Goal: Transaction & Acquisition: Purchase product/service

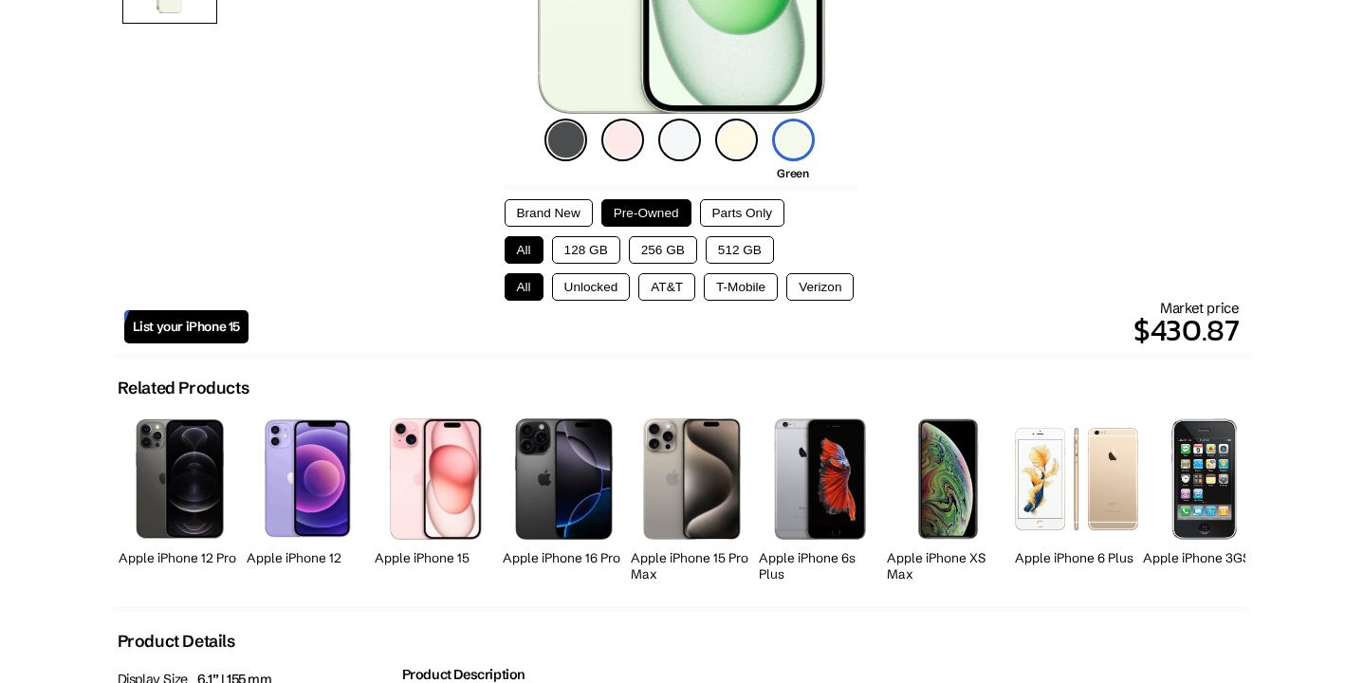
scroll to position [472, 0]
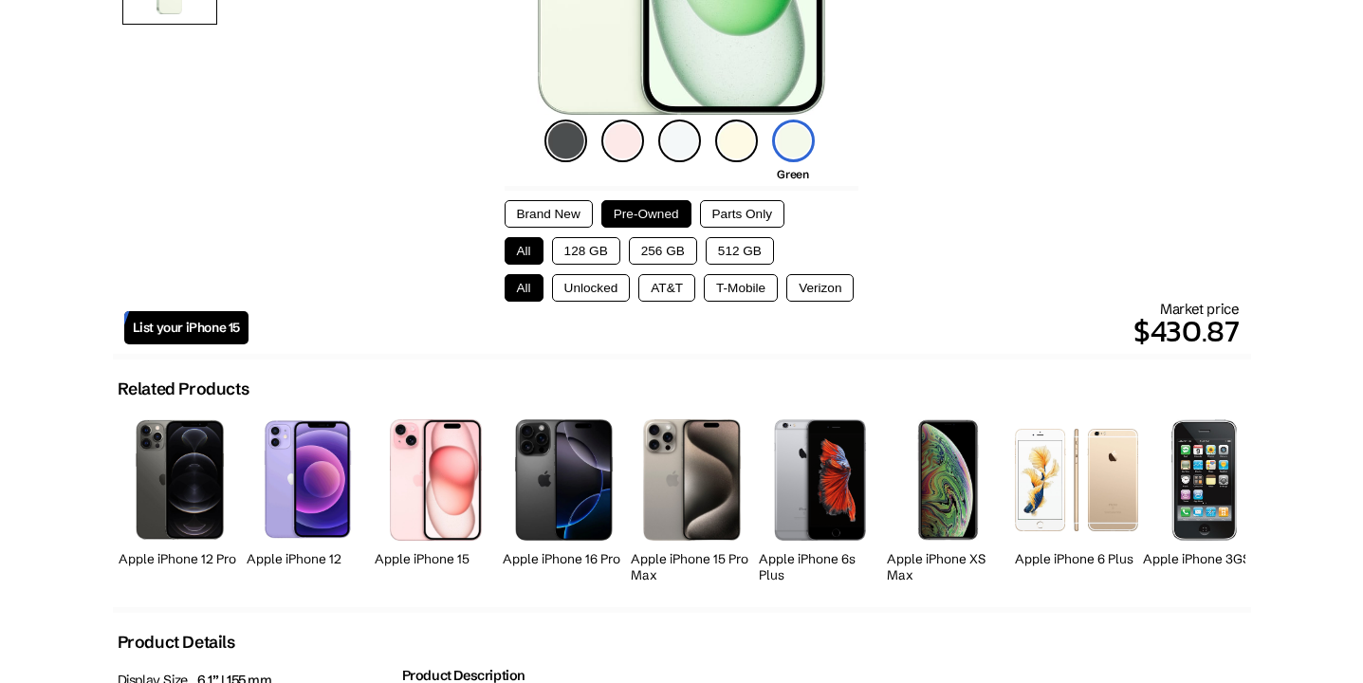
click at [1175, 448] on img at bounding box center [1204, 479] width 65 height 120
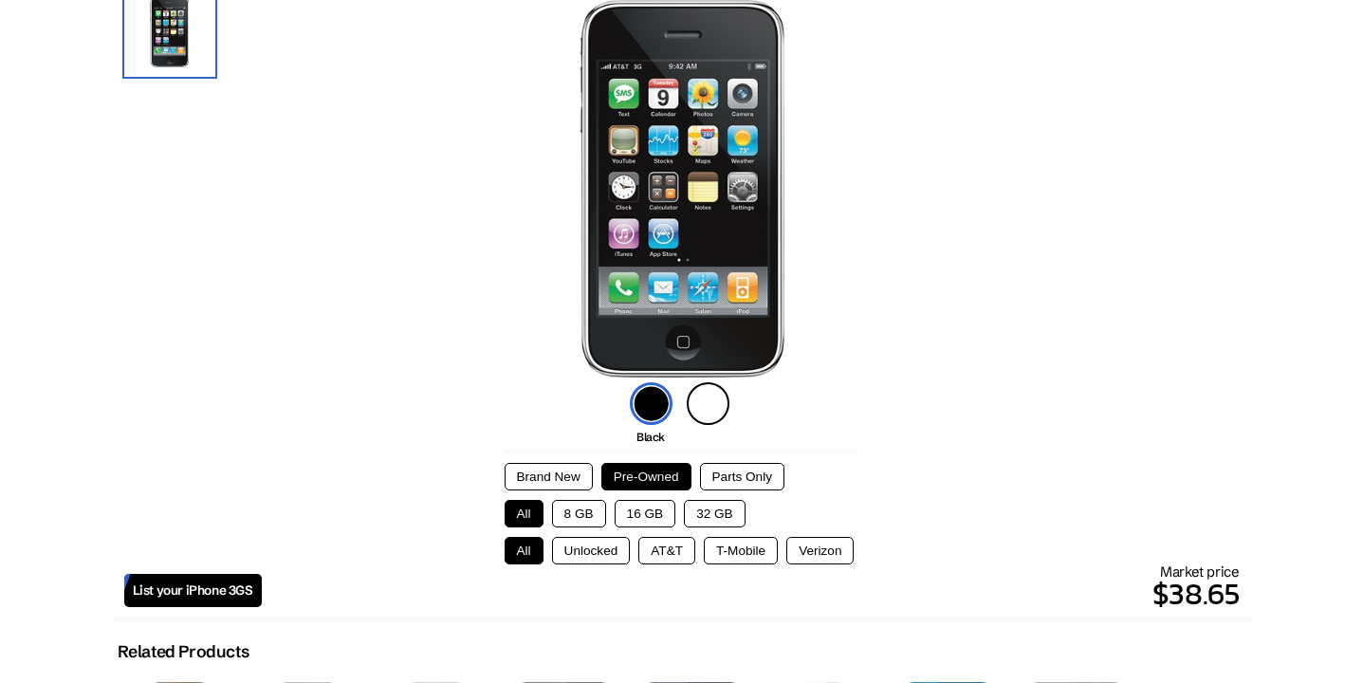
click at [713, 516] on button "32 GB" at bounding box center [715, 514] width 62 height 28
click at [527, 509] on button "All" at bounding box center [524, 514] width 39 height 28
click at [561, 472] on button "Brand New" at bounding box center [549, 477] width 88 height 28
click at [671, 465] on button "Pre-Owned" at bounding box center [646, 477] width 90 height 28
click at [558, 470] on button "Brand New" at bounding box center [549, 477] width 88 height 28
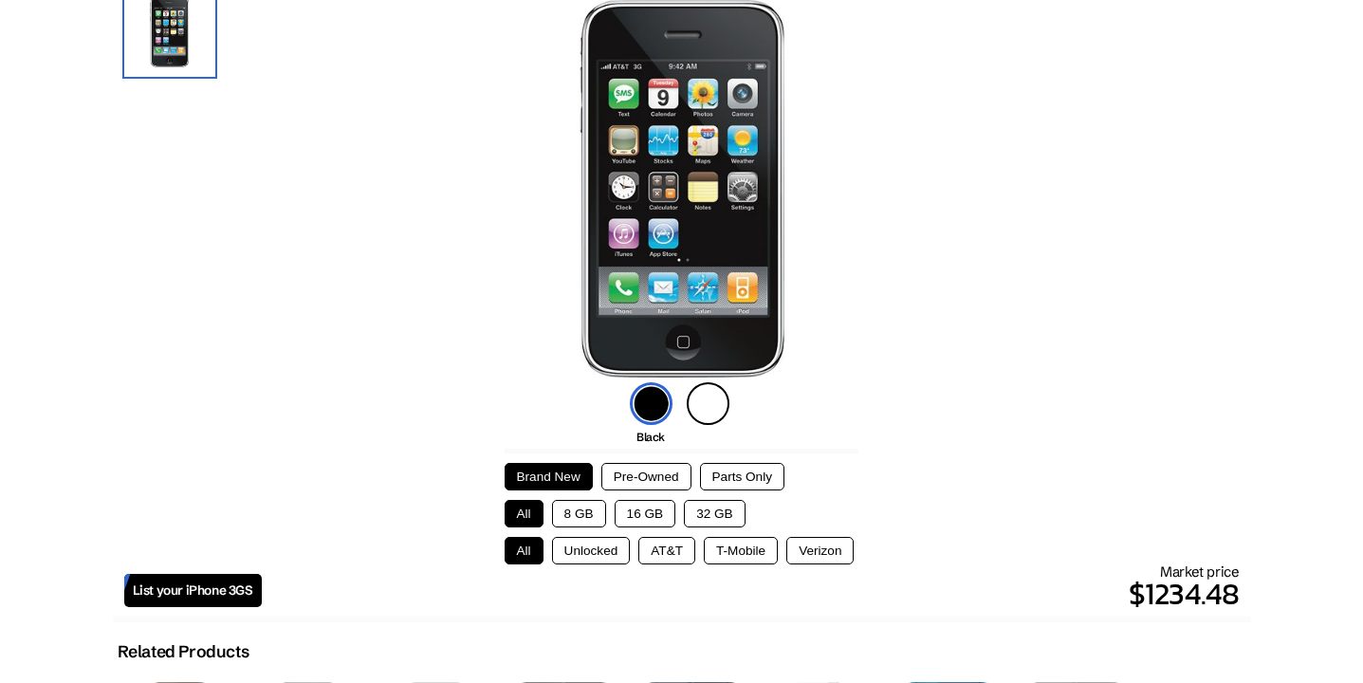
click at [755, 474] on button "Parts Only" at bounding box center [742, 477] width 84 height 28
click at [638, 482] on button "Pre-Owned" at bounding box center [646, 477] width 90 height 28
click at [687, 547] on button "AT&T" at bounding box center [666, 551] width 57 height 28
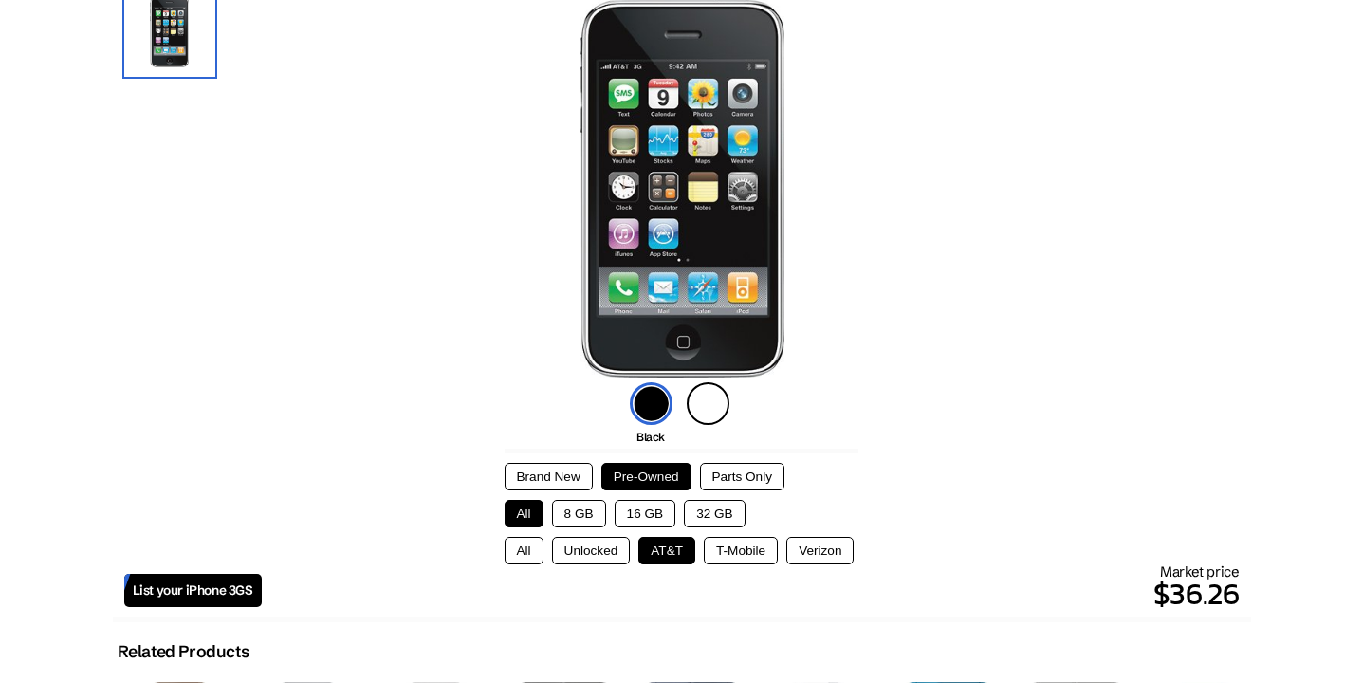
click at [711, 393] on img at bounding box center [708, 403] width 43 height 43
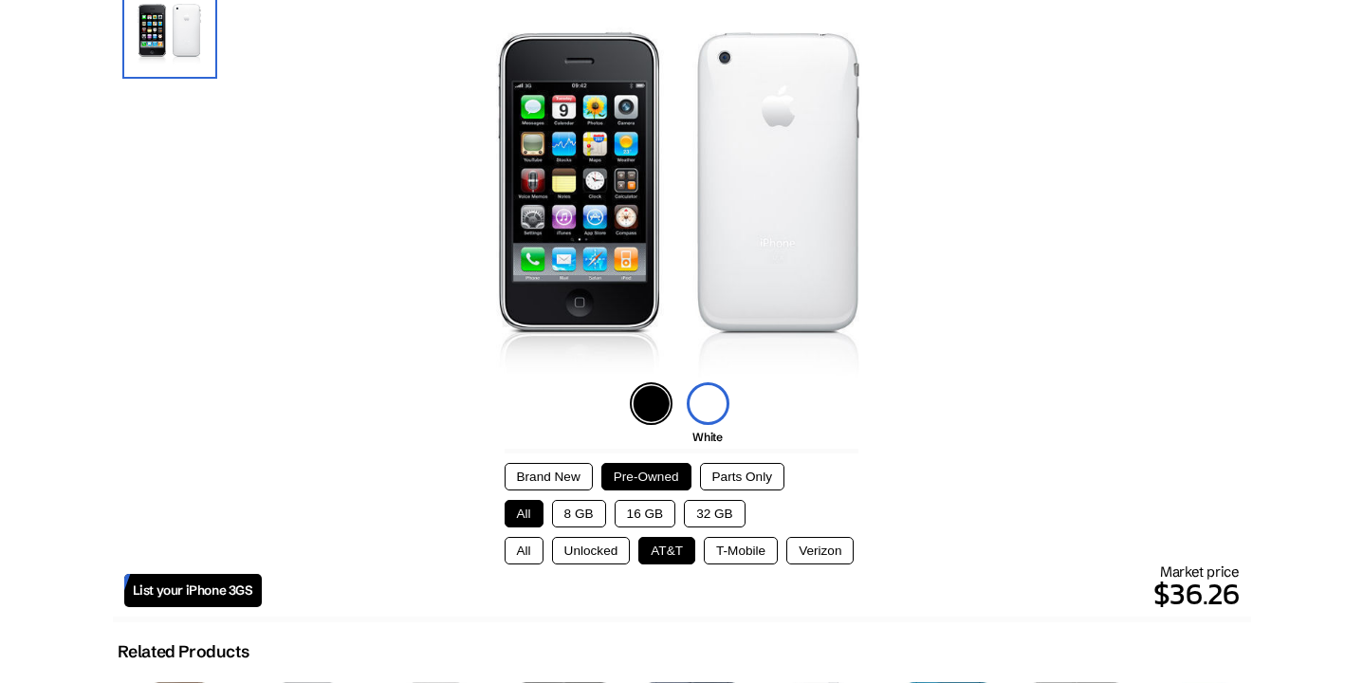
click at [653, 399] on img at bounding box center [651, 403] width 43 height 43
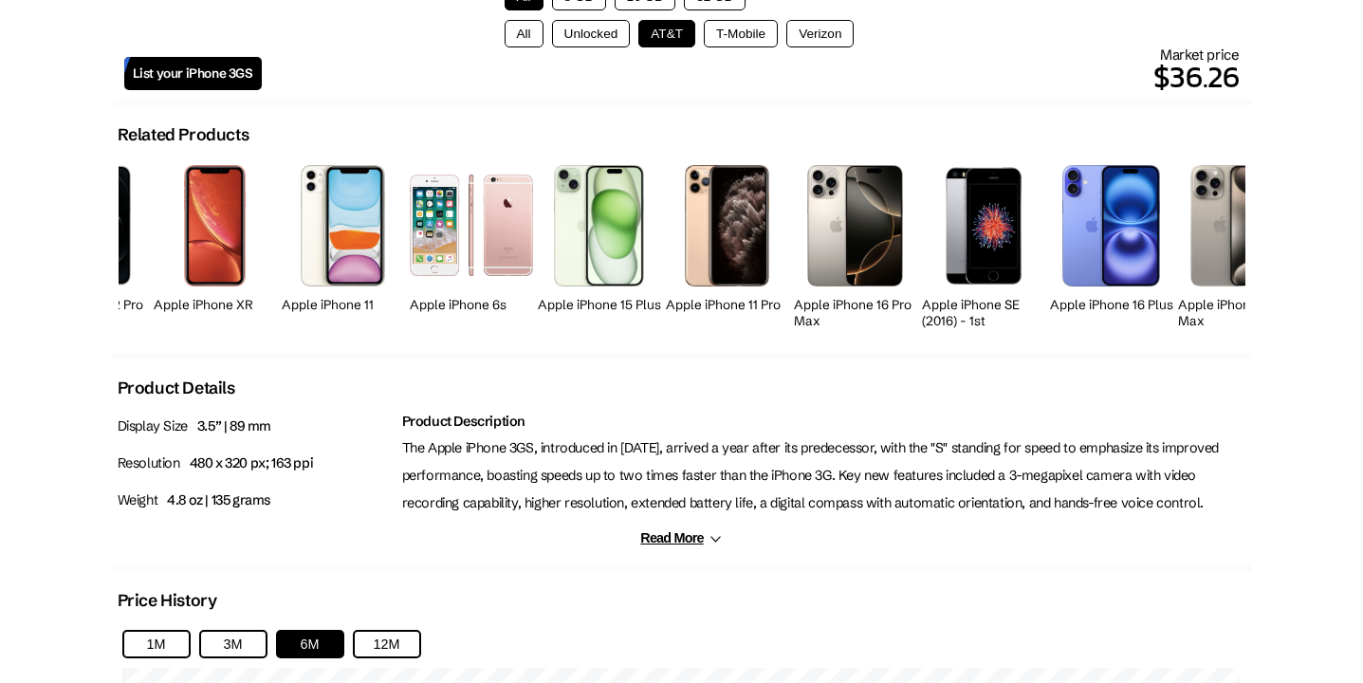
scroll to position [0, 1761]
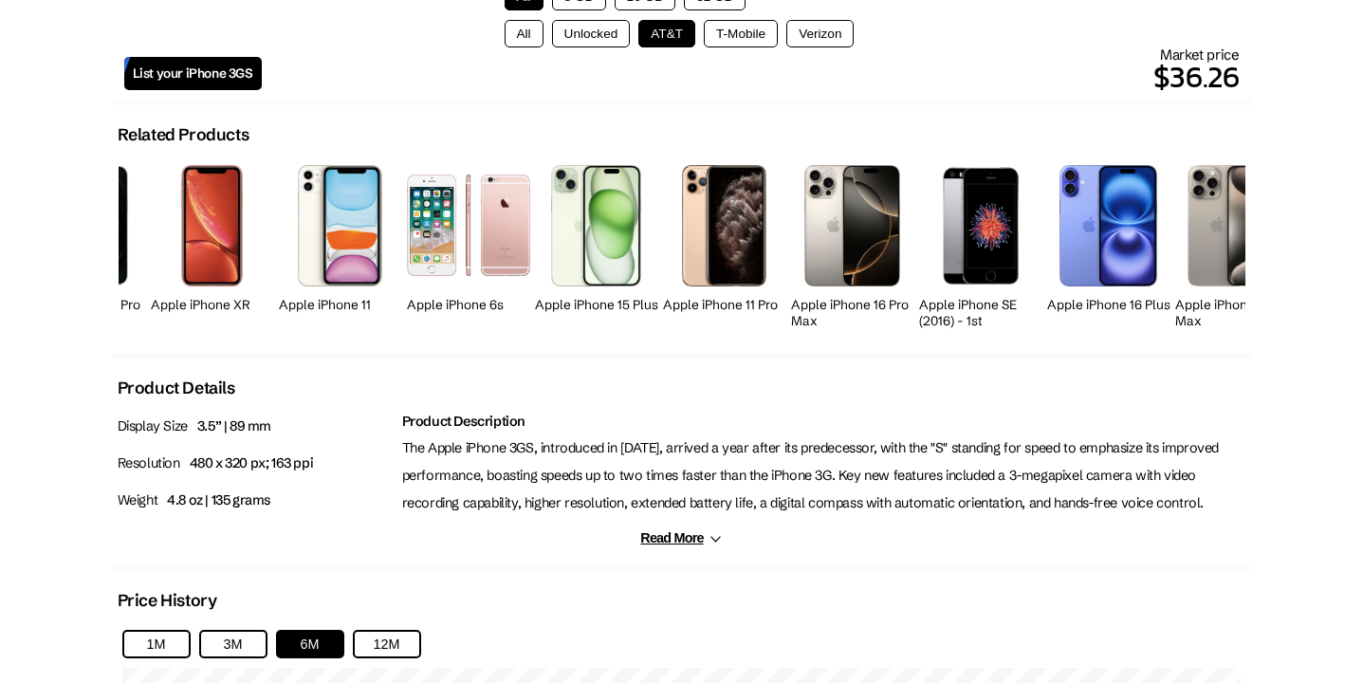
click at [711, 211] on img at bounding box center [724, 225] width 84 height 121
click at [710, 249] on img at bounding box center [724, 225] width 84 height 121
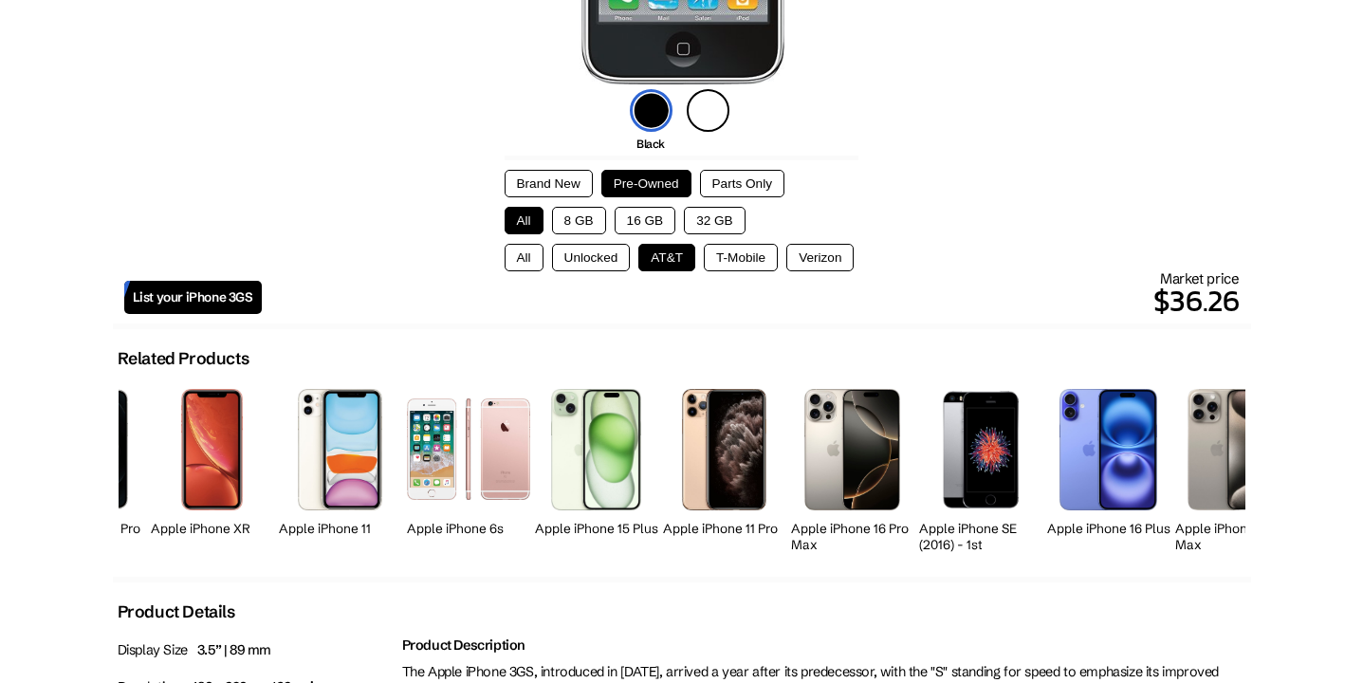
scroll to position [506, 0]
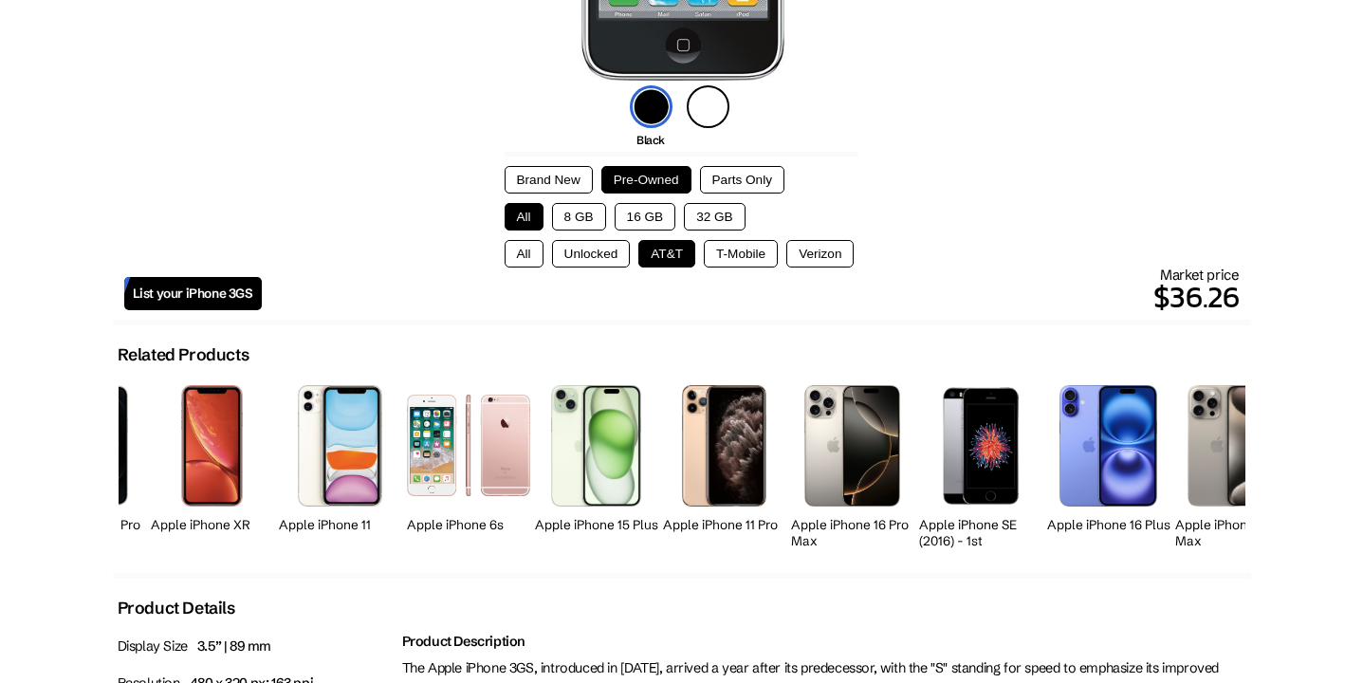
click at [732, 471] on img at bounding box center [724, 445] width 84 height 121
click at [720, 518] on h2 "Apple iPhone 11 Pro" at bounding box center [724, 525] width 123 height 16
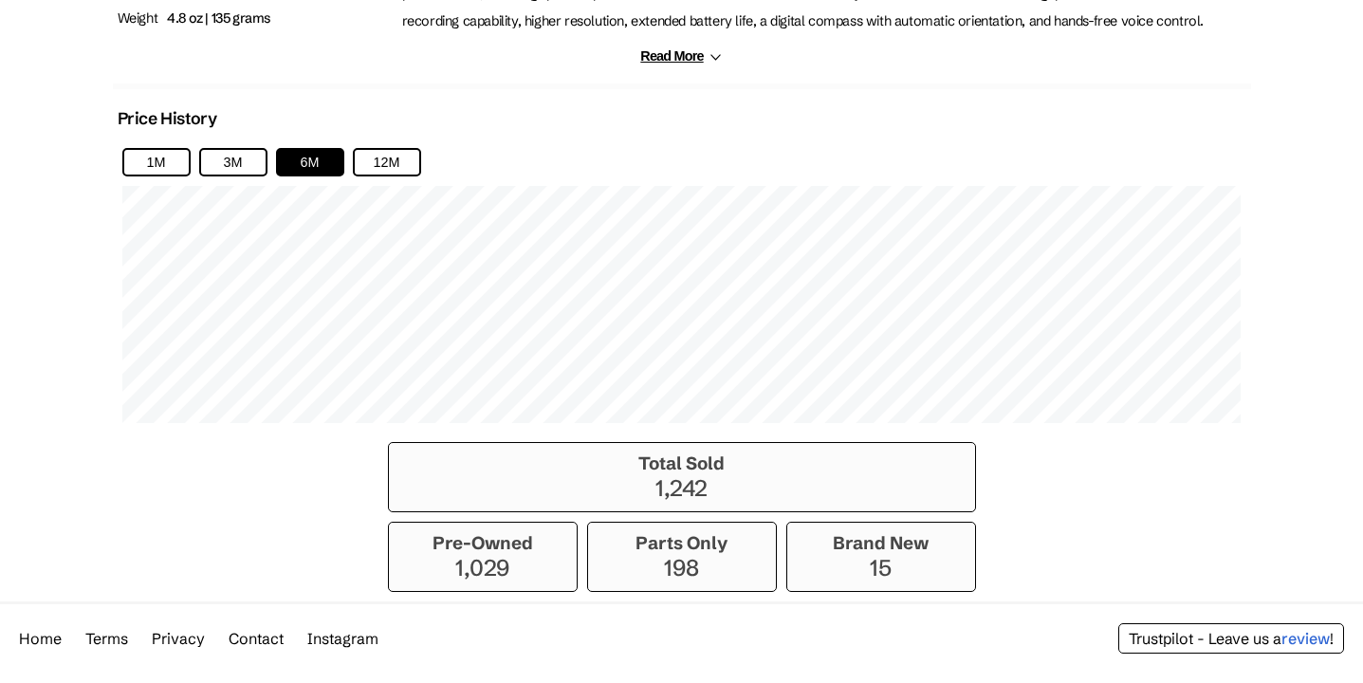
scroll to position [1211, 0]
